Goal: Navigation & Orientation: Find specific page/section

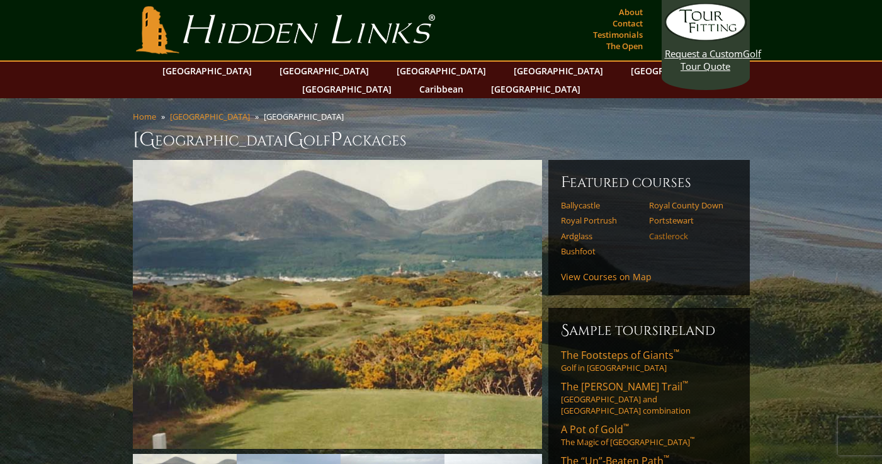
click at [662, 231] on link "Castlerock" at bounding box center [689, 236] width 80 height 10
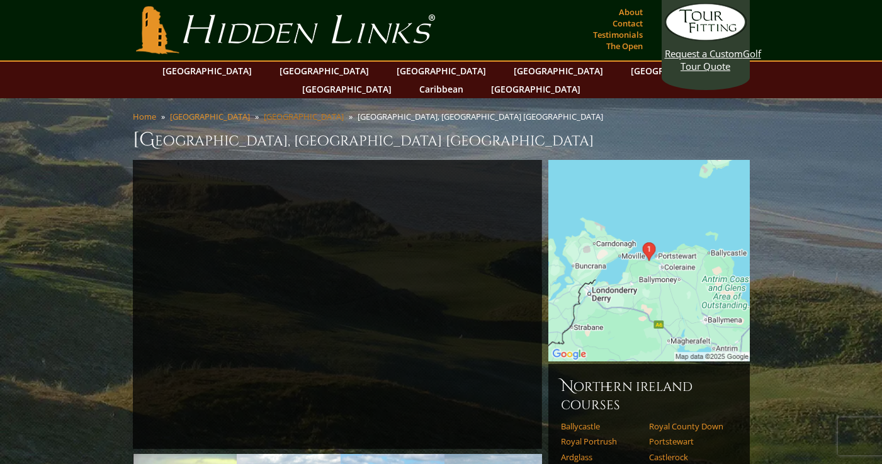
click at [264, 111] on link "[GEOGRAPHIC_DATA]" at bounding box center [304, 116] width 80 height 11
